Goal: Task Accomplishment & Management: Complete application form

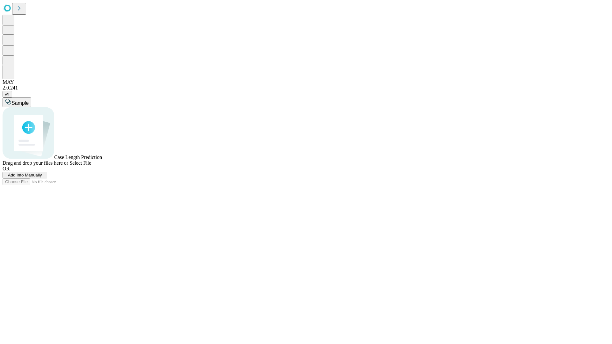
click at [42, 178] on span "Add Info Manually" at bounding box center [25, 175] width 34 height 5
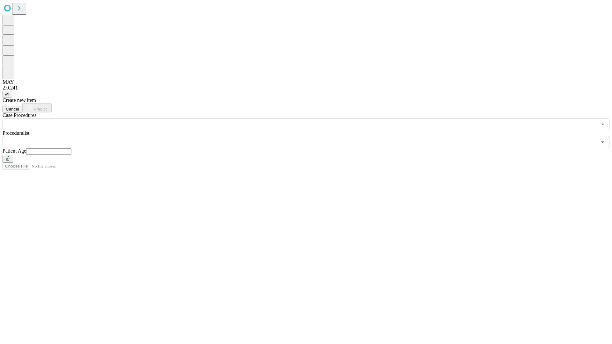
click at [71, 149] on input "text" at bounding box center [48, 152] width 45 height 6
type input "**"
click at [311, 136] on input "text" at bounding box center [300, 142] width 595 height 12
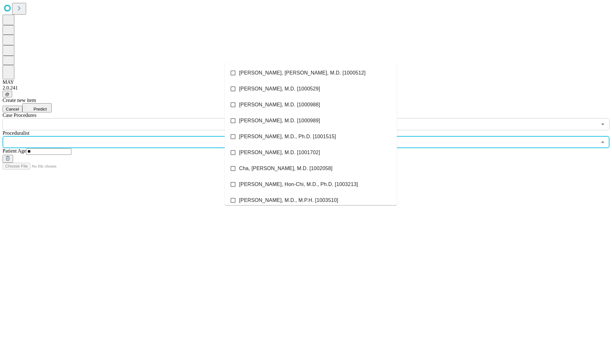
click at [311, 73] on li "[PERSON_NAME], [PERSON_NAME], M.D. [1000512]" at bounding box center [311, 73] width 172 height 16
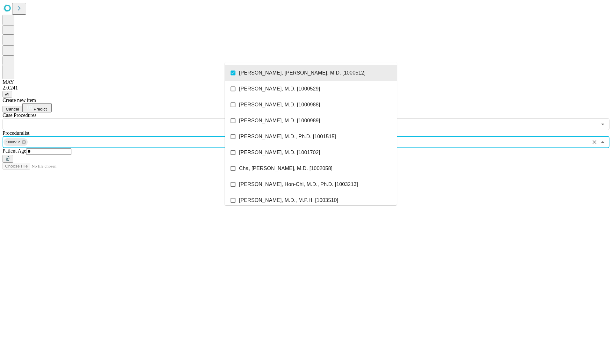
click at [134, 118] on input "text" at bounding box center [300, 124] width 595 height 12
